Goal: Information Seeking & Learning: Learn about a topic

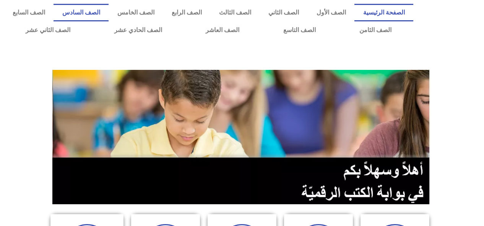
click at [109, 11] on link "الصف السادس" at bounding box center [81, 13] width 55 height 18
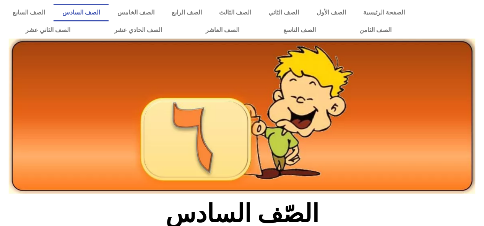
click at [429, 20] on div at bounding box center [450, 21] width 67 height 43
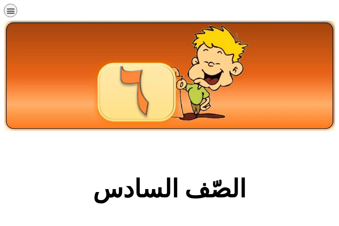
click at [327, 160] on section "الصّف السادس" at bounding box center [169, 193] width 339 height 116
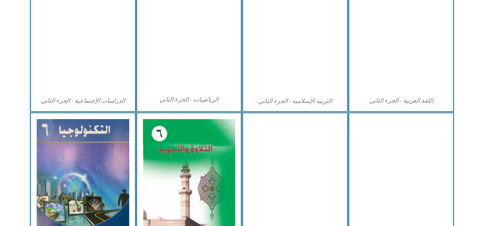
scroll to position [457, 0]
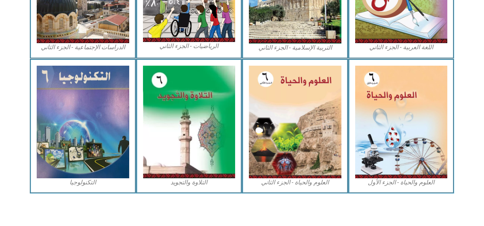
click at [110, 146] on img at bounding box center [83, 122] width 93 height 113
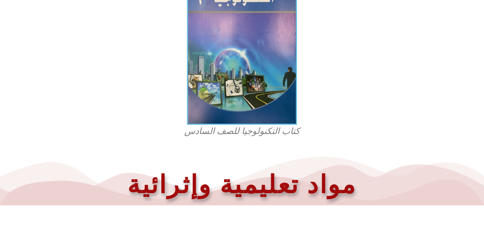
scroll to position [253, 0]
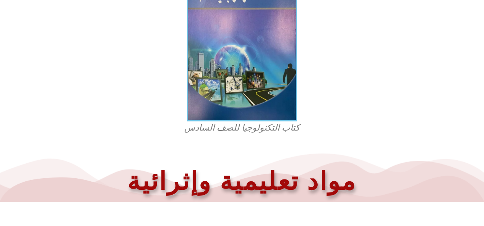
click at [286, 128] on figcaption "كتاب التكنولوجيا للصف السادس" at bounding box center [242, 128] width 184 height 12
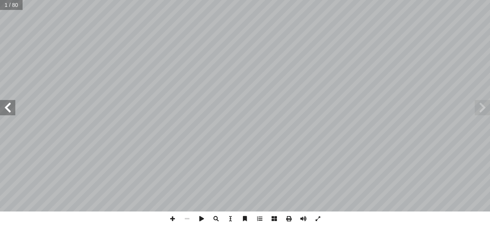
click at [11, 107] on span at bounding box center [7, 107] width 15 height 15
click at [9, 103] on span at bounding box center [7, 107] width 15 height 15
click at [13, 102] on span at bounding box center [7, 107] width 15 height 15
click at [8, 108] on span at bounding box center [7, 107] width 15 height 15
click at [9, 109] on span at bounding box center [7, 107] width 15 height 15
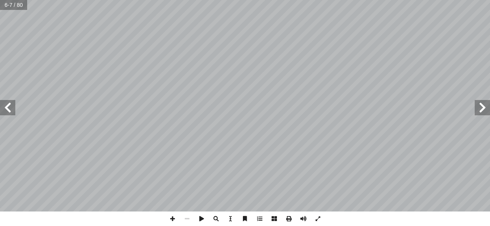
click at [9, 109] on span at bounding box center [7, 107] width 15 height 15
click at [8, 109] on span at bounding box center [7, 107] width 15 height 15
click at [7, 109] on span at bounding box center [7, 107] width 15 height 15
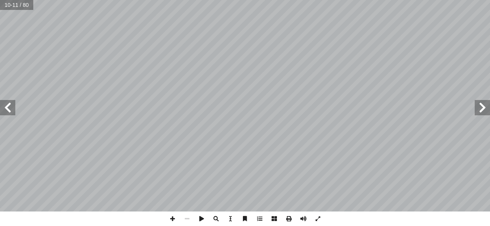
click at [7, 109] on span at bounding box center [7, 107] width 15 height 15
click at [481, 105] on span at bounding box center [482, 107] width 15 height 15
click at [482, 106] on span at bounding box center [482, 107] width 15 height 15
click at [482, 107] on span at bounding box center [482, 107] width 15 height 15
click at [4, 109] on span at bounding box center [7, 107] width 15 height 15
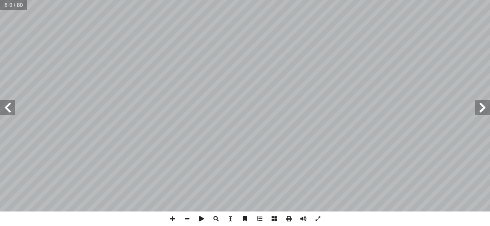
click at [7, 107] on span at bounding box center [7, 107] width 15 height 15
click at [8, 109] on span at bounding box center [7, 107] width 15 height 15
